Goal: Browse casually

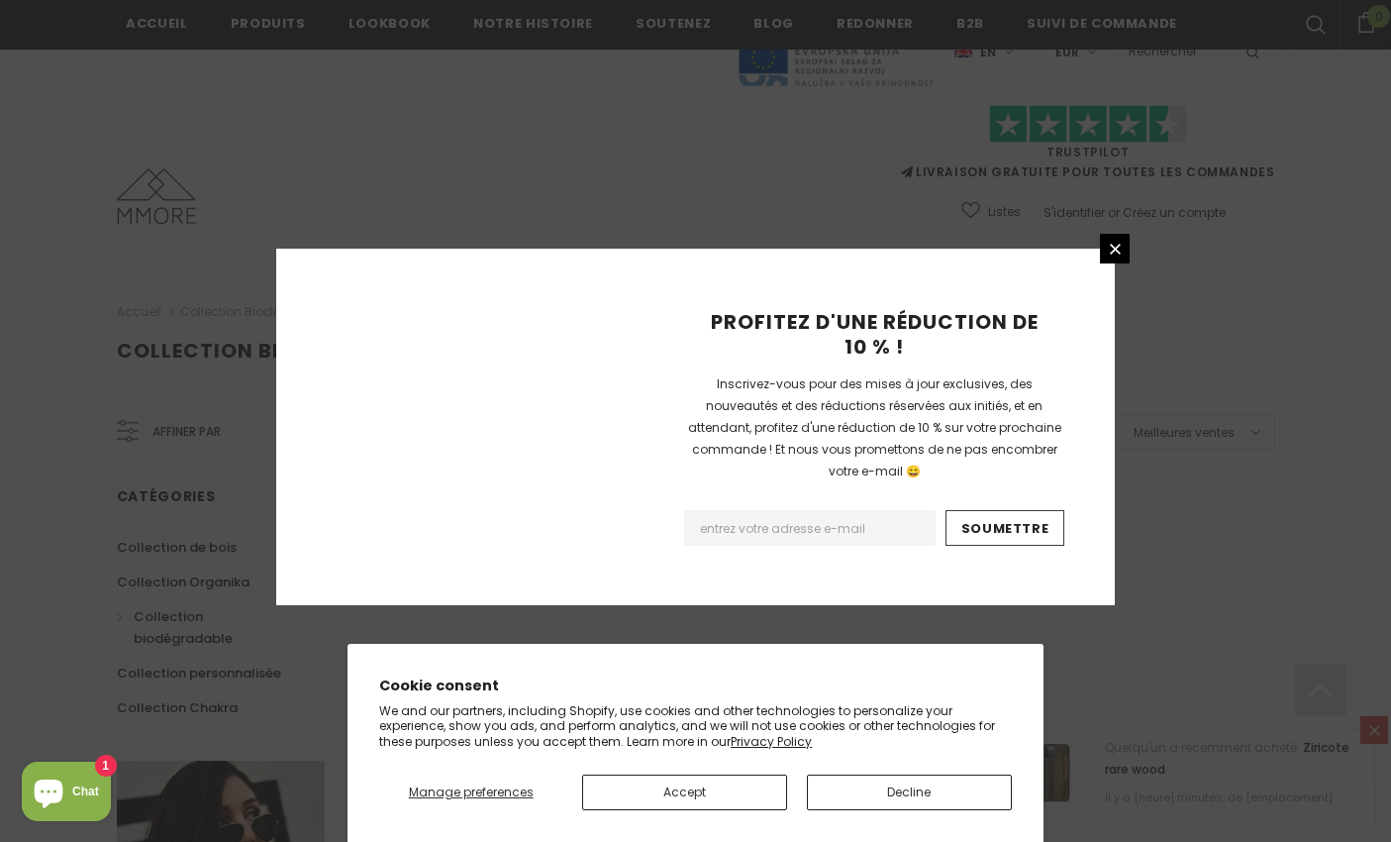
scroll to position [1236, 0]
